Goal: Book appointment/travel/reservation

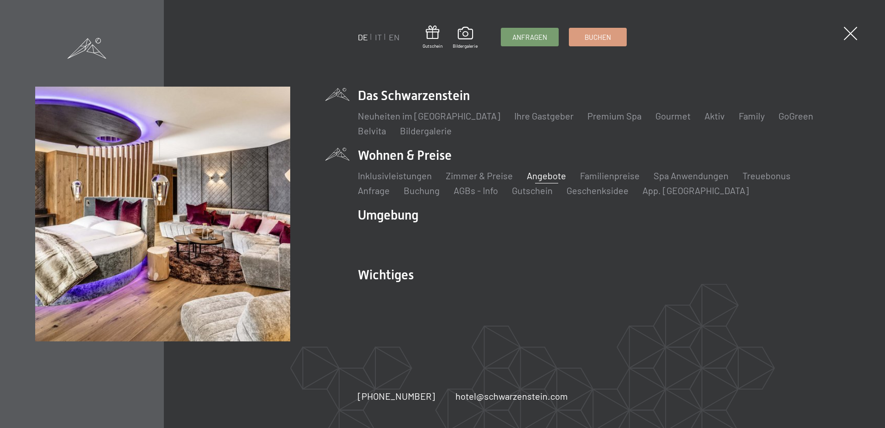
click at [549, 177] on link "Angebote" at bounding box center [546, 175] width 39 height 11
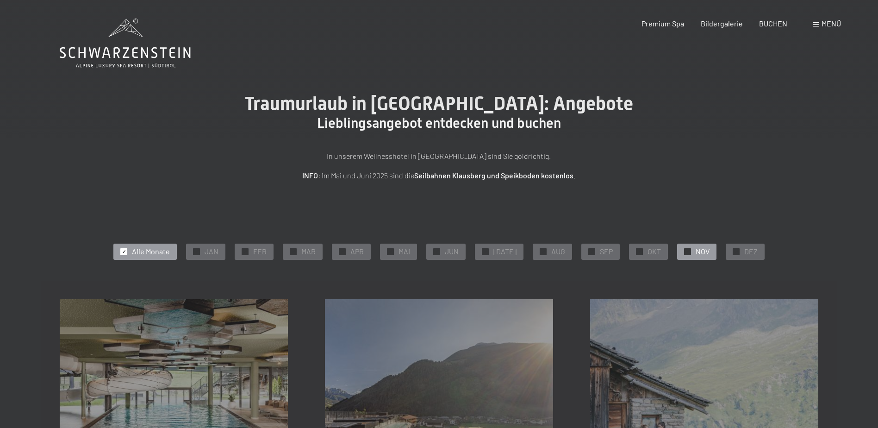
click at [677, 249] on div "✓ NOV" at bounding box center [696, 251] width 39 height 16
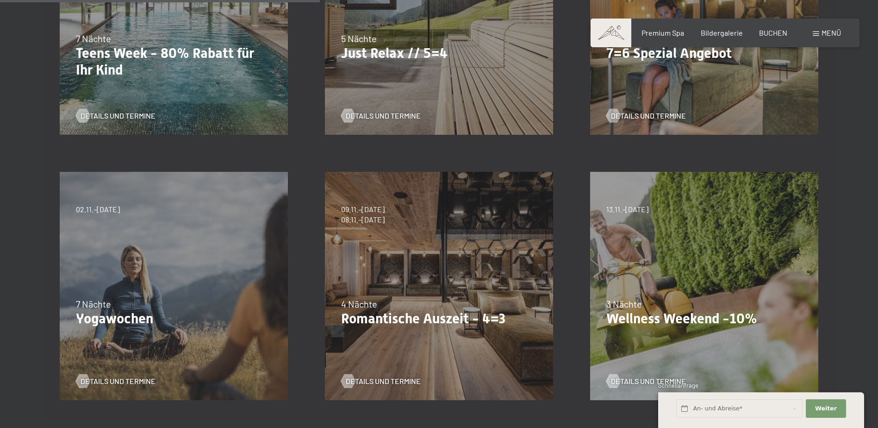
scroll to position [417, 0]
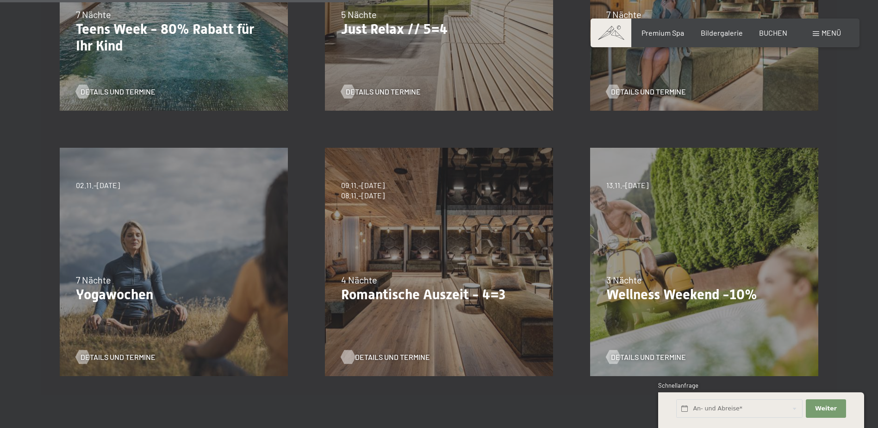
click at [391, 355] on span "Details und Termine" at bounding box center [392, 357] width 75 height 10
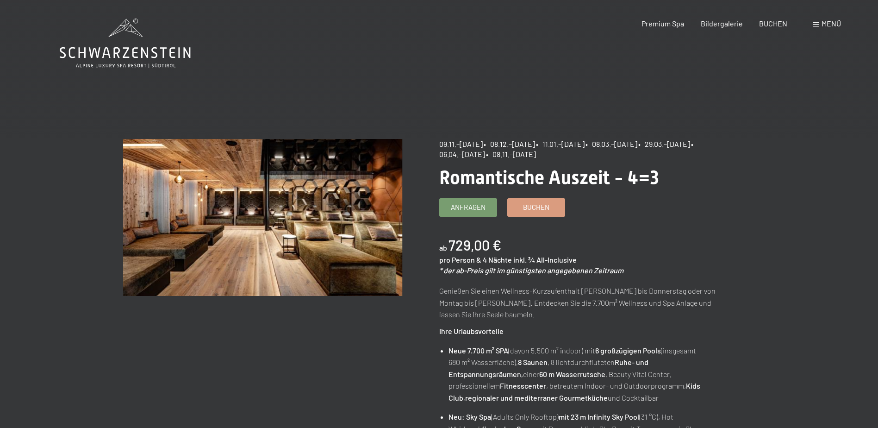
click at [143, 53] on icon at bounding box center [125, 52] width 131 height 11
